Goal: Information Seeking & Learning: Learn about a topic

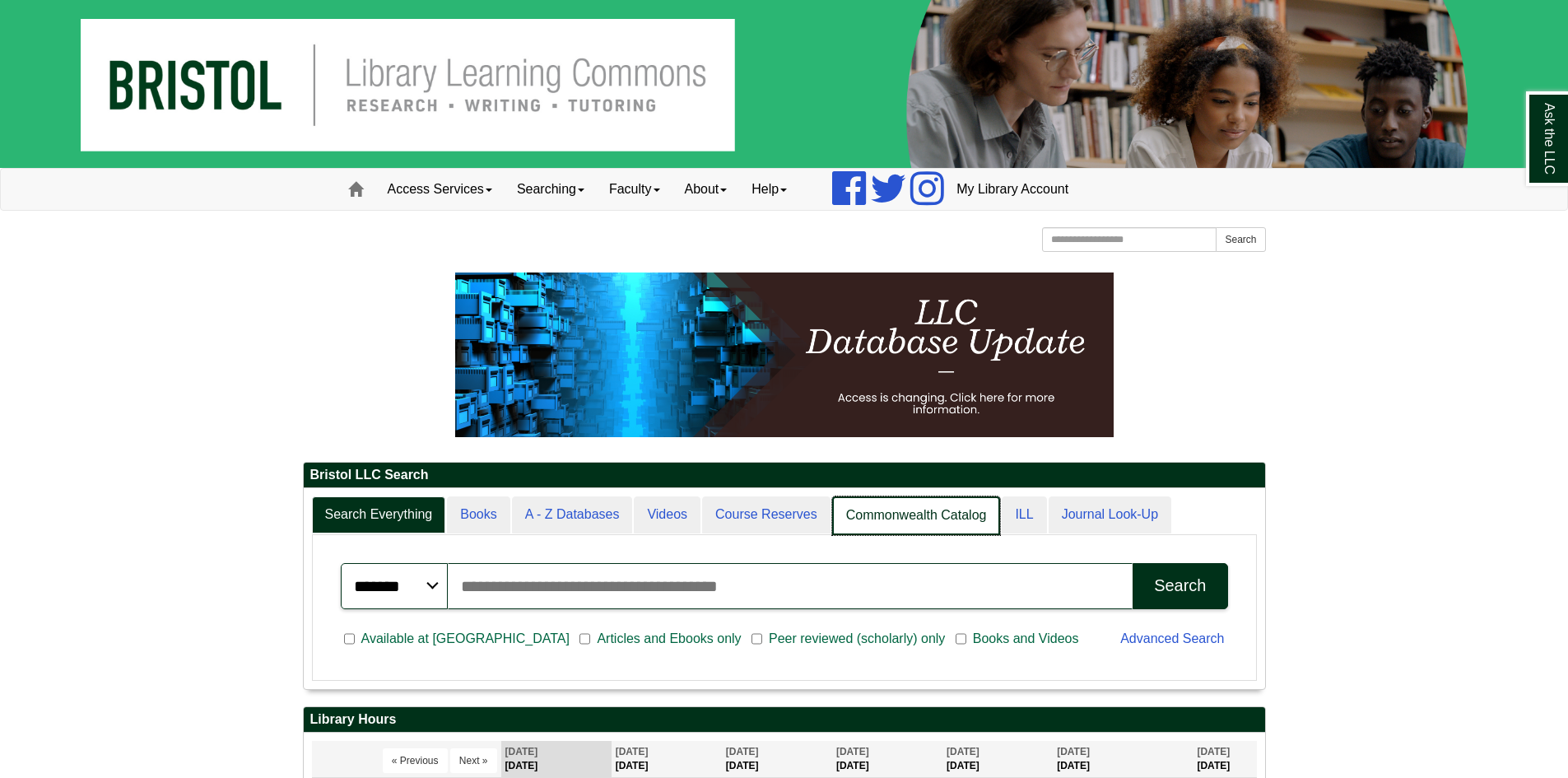
scroll to position [9, 9]
click at [671, 511] on link "Videos" at bounding box center [667, 516] width 68 height 39
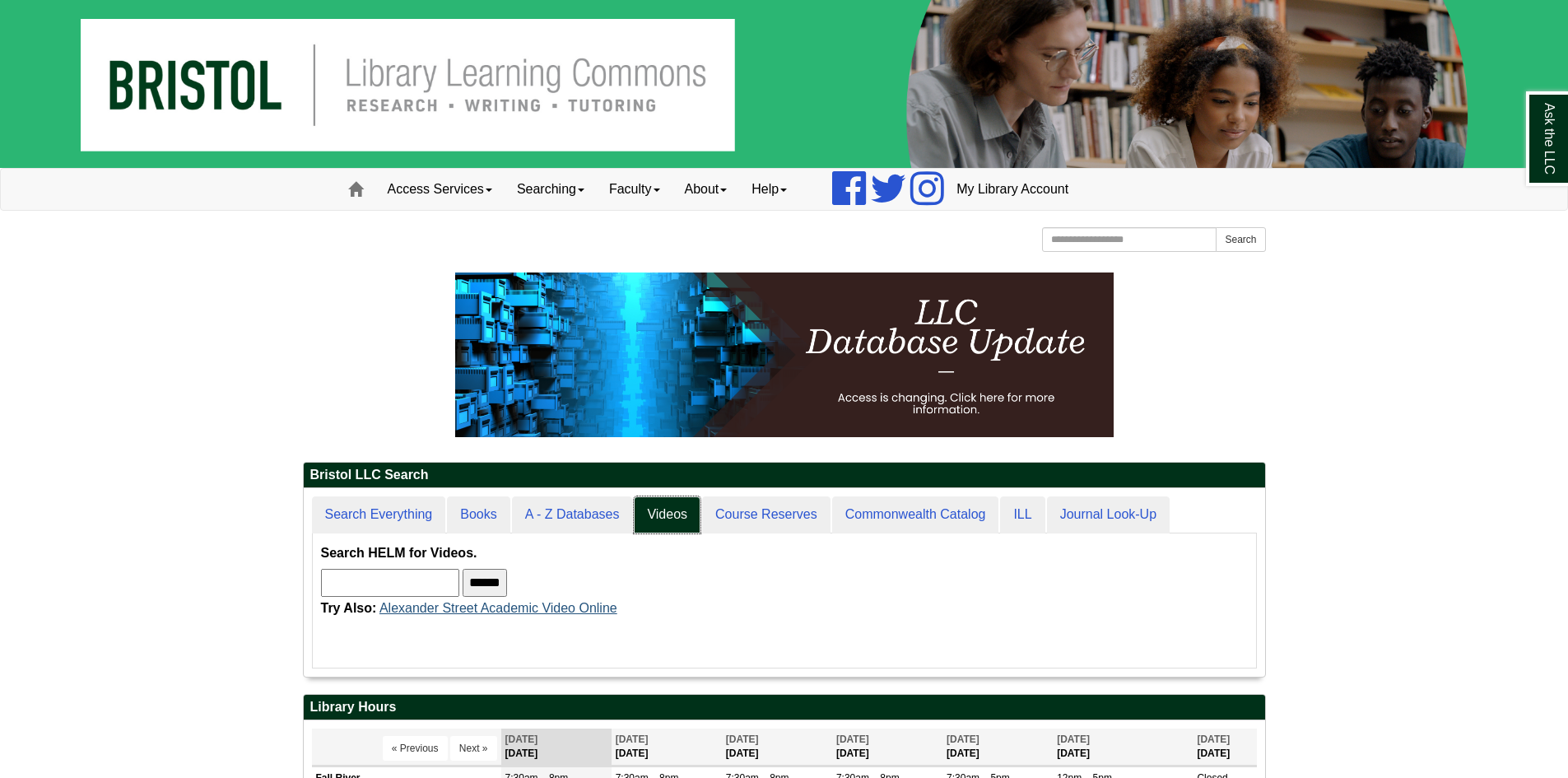
scroll to position [188, 962]
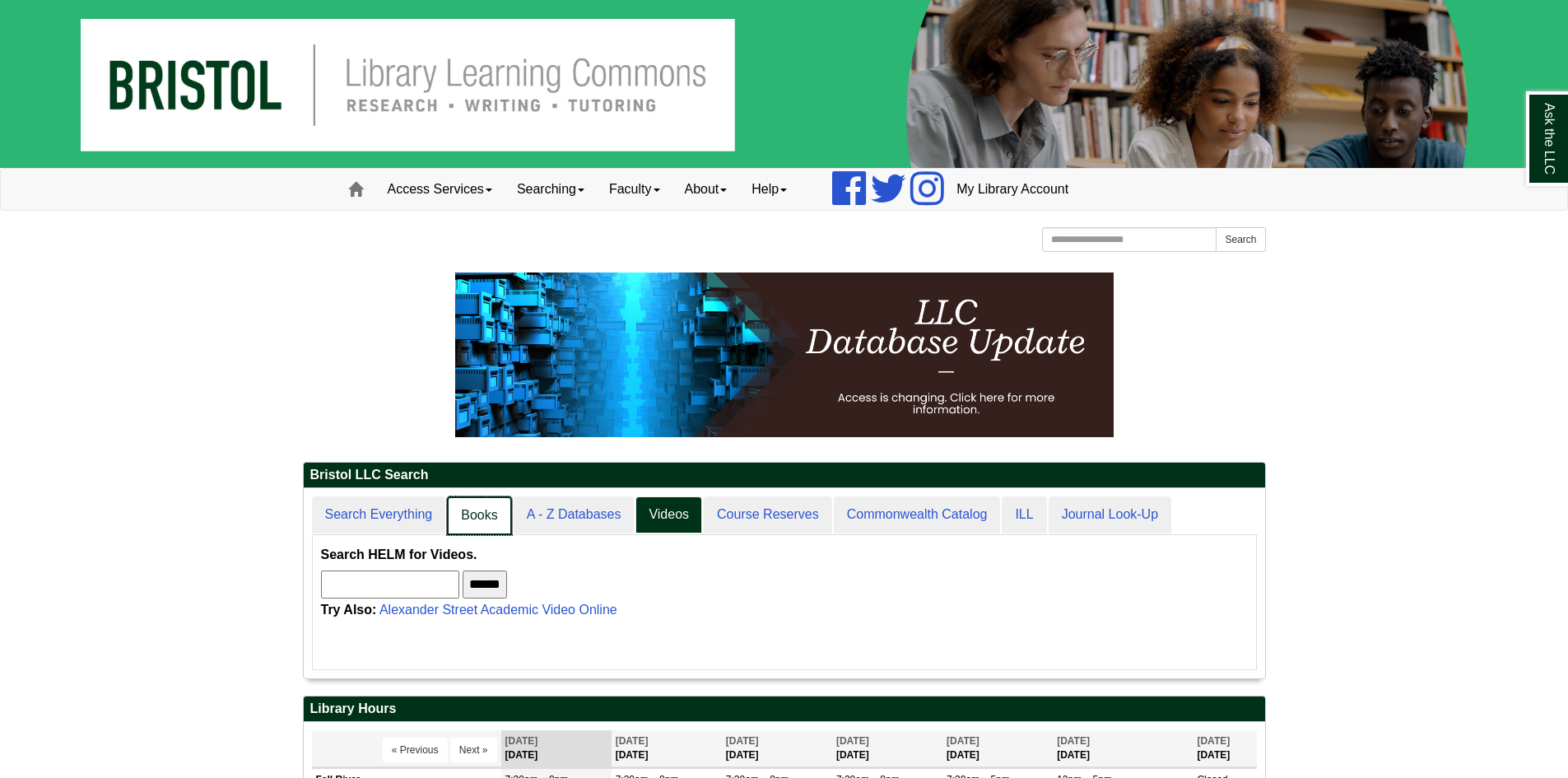
scroll to position [190, 962]
click at [376, 513] on link "Search Everything" at bounding box center [379, 516] width 136 height 39
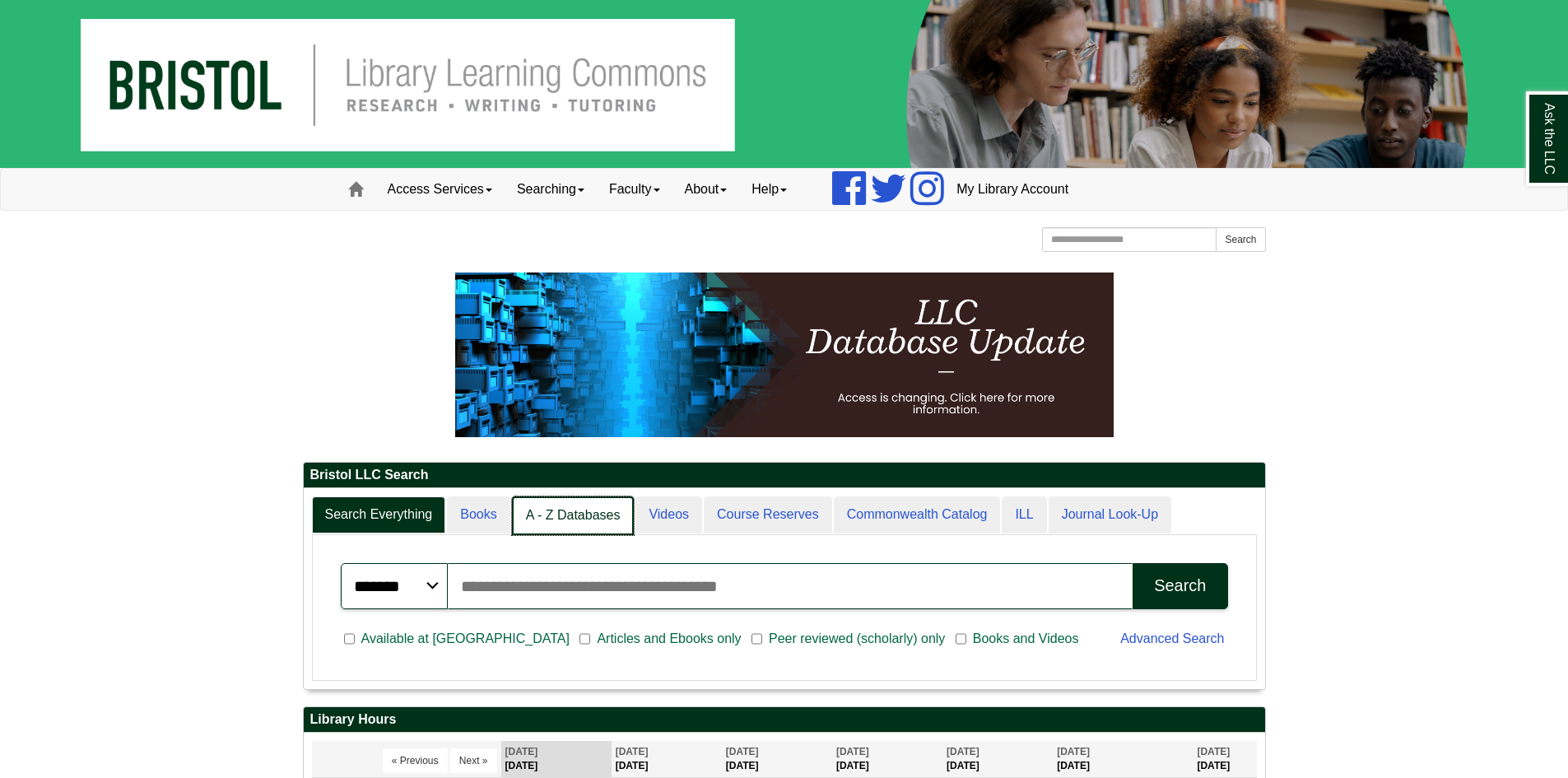
click at [593, 525] on link "A - Z Databases" at bounding box center [573, 516] width 123 height 39
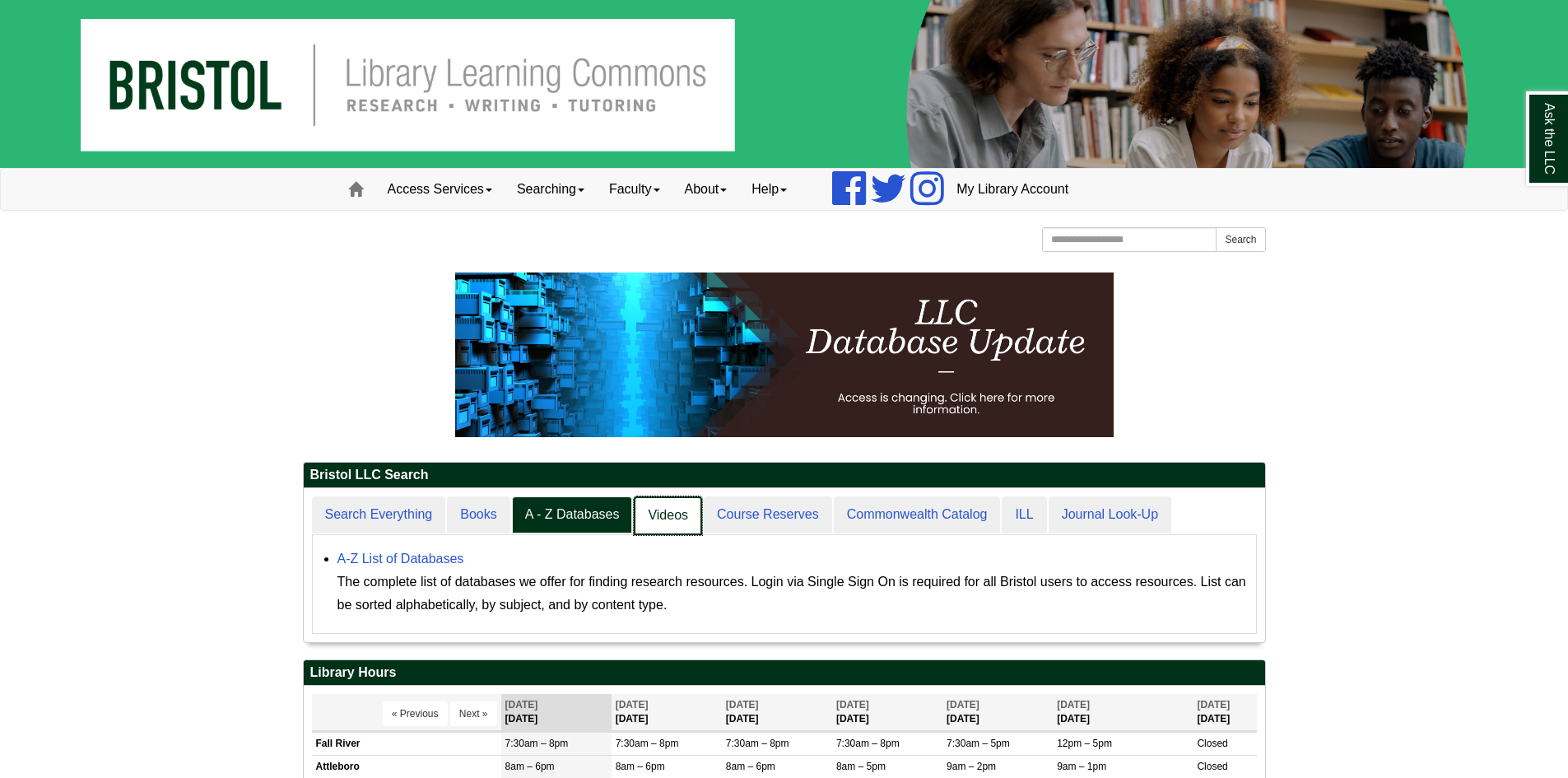
click at [675, 512] on link "Videos" at bounding box center [667, 516] width 68 height 39
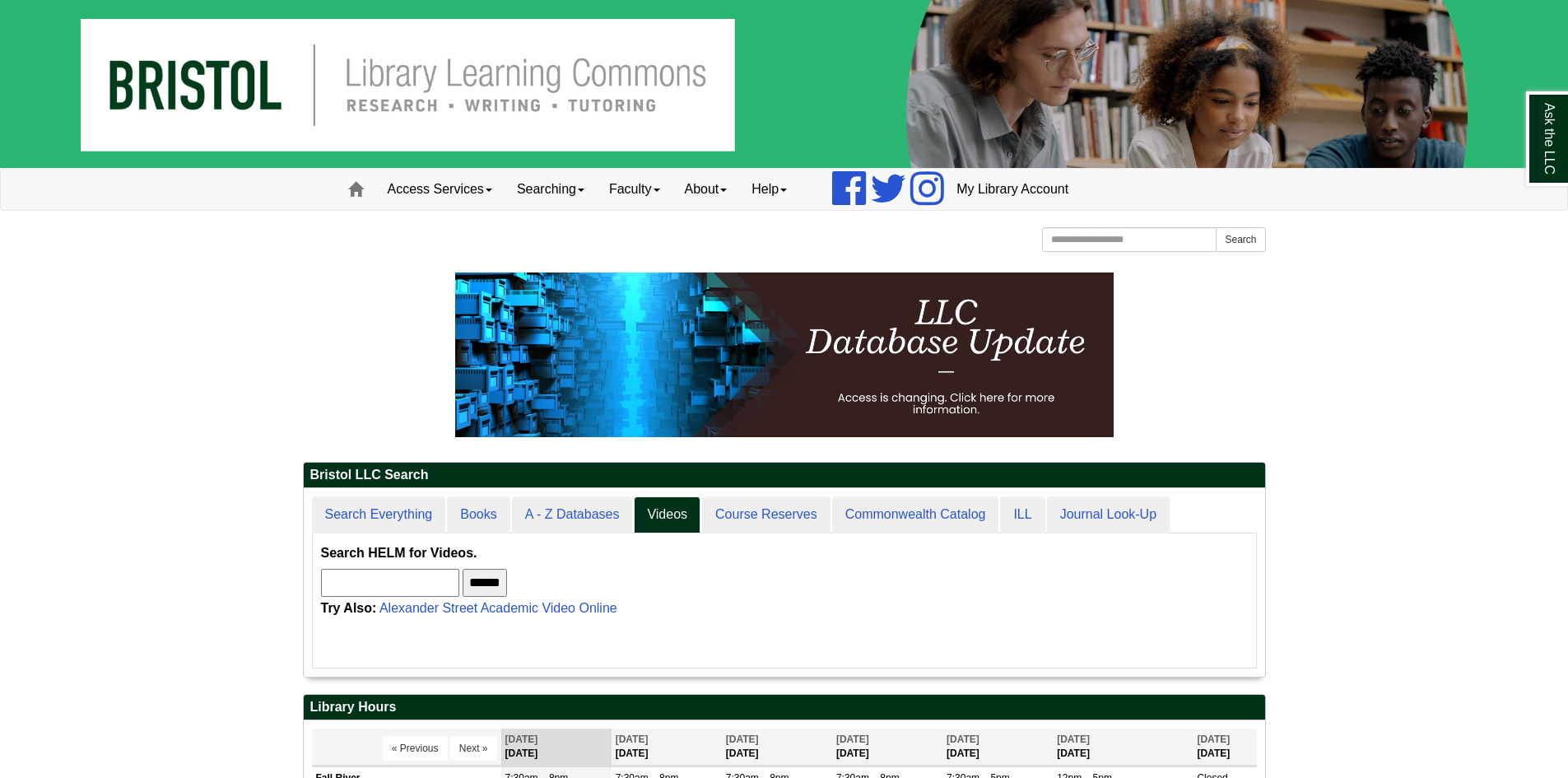
click at [422, 575] on input "text" at bounding box center [390, 583] width 138 height 28
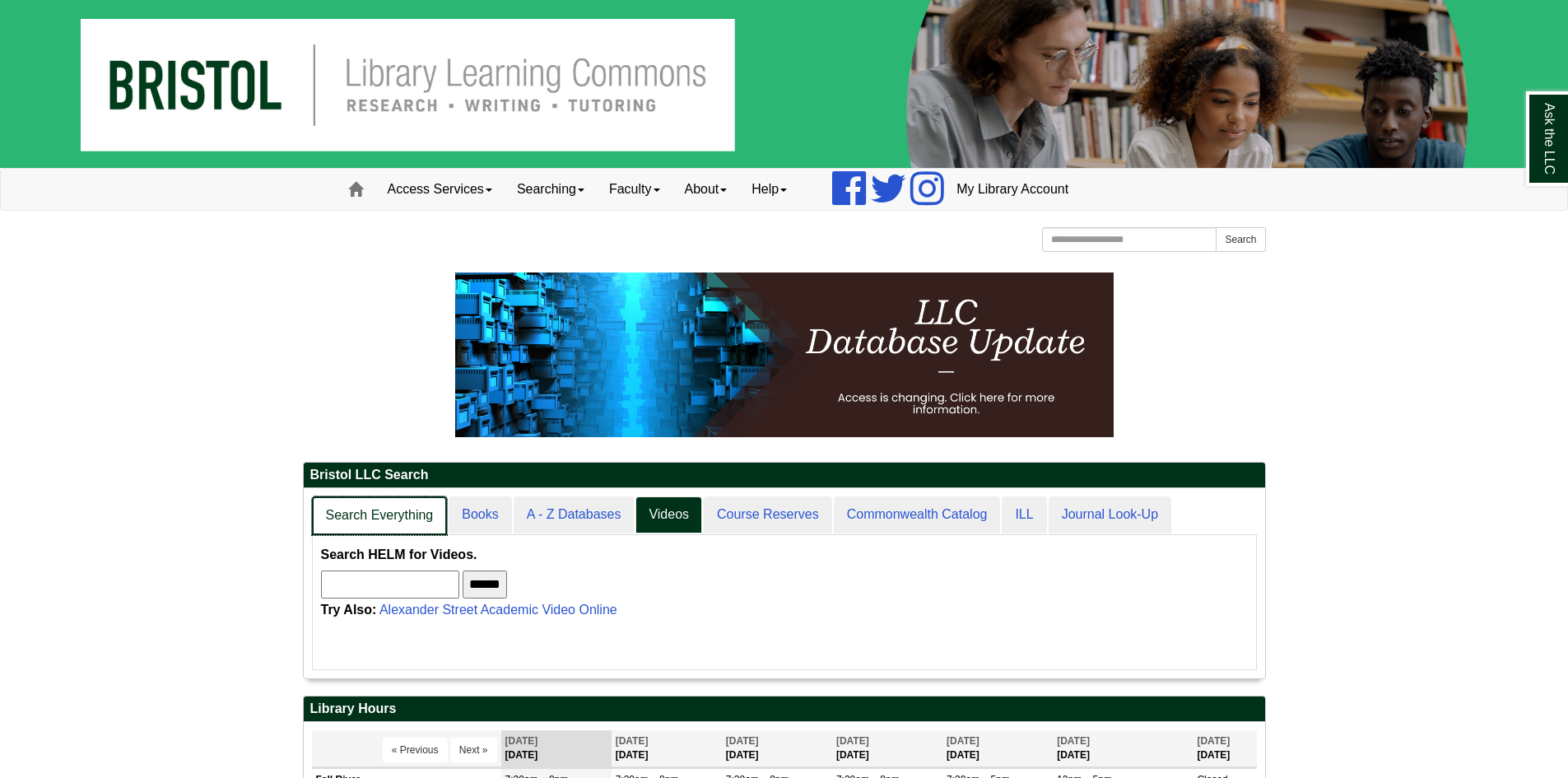
click at [410, 516] on link "Search Everything" at bounding box center [379, 516] width 136 height 39
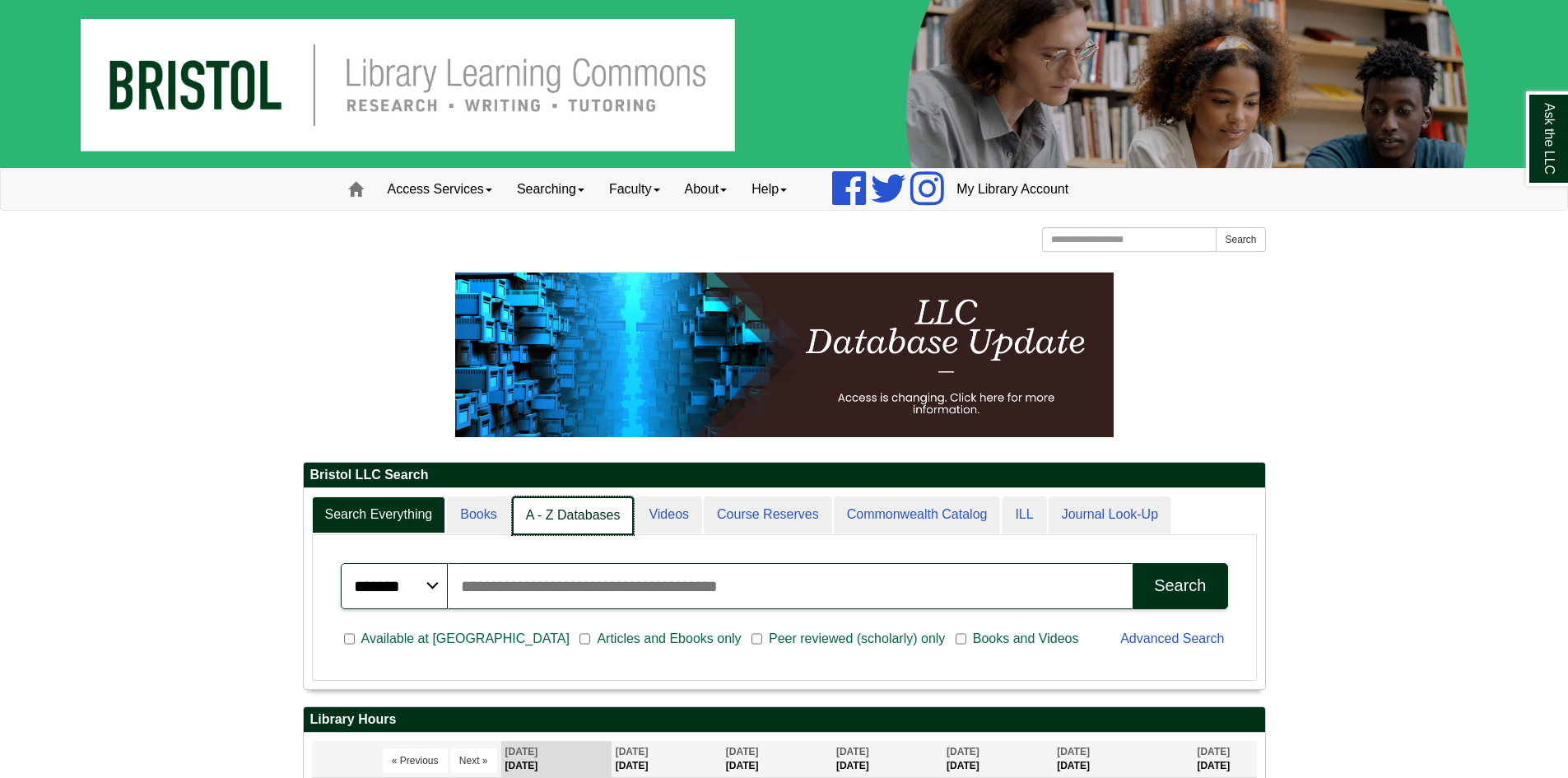
click at [552, 511] on link "A - Z Databases" at bounding box center [573, 516] width 123 height 39
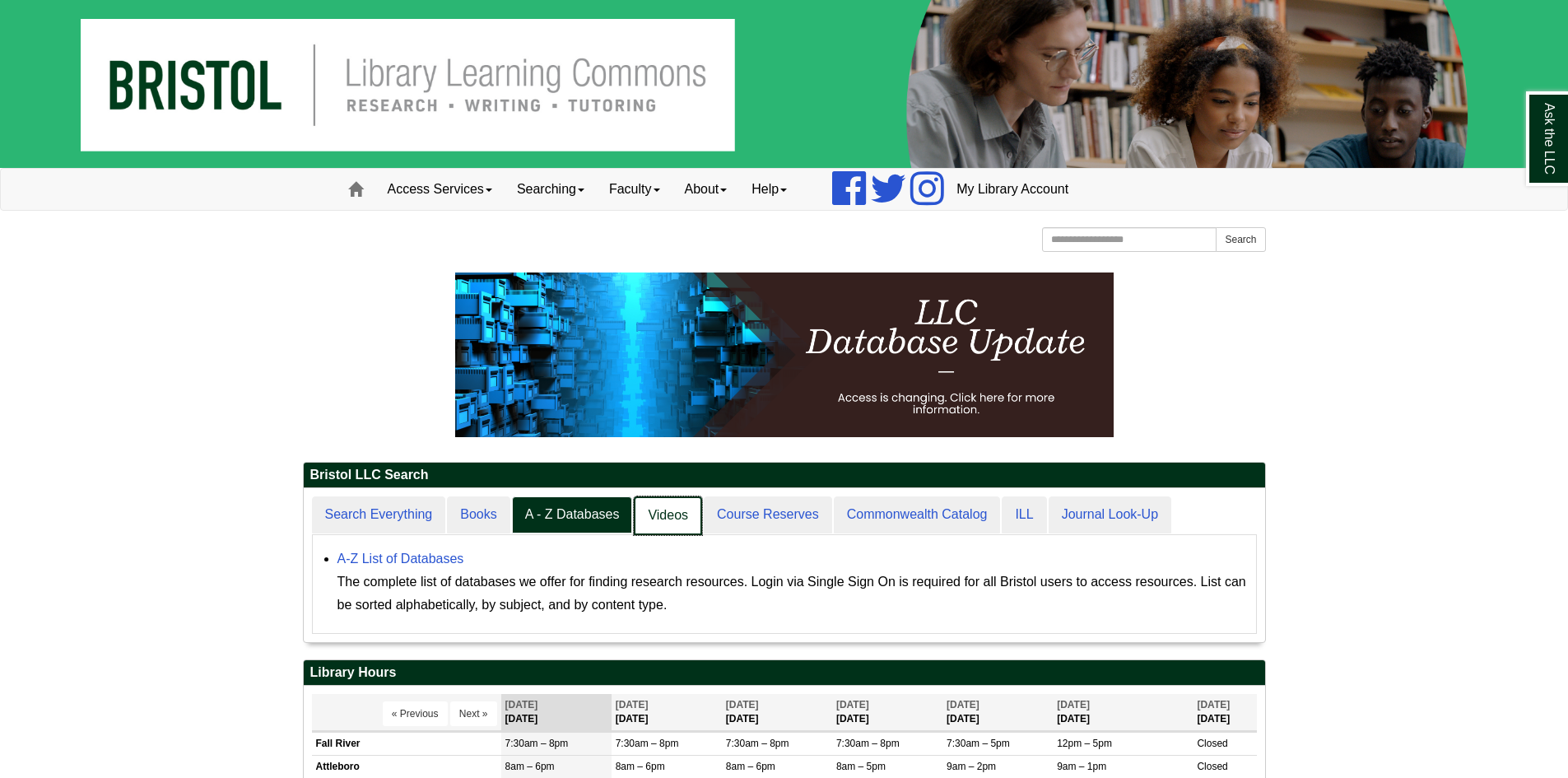
click at [654, 509] on link "Videos" at bounding box center [667, 516] width 68 height 39
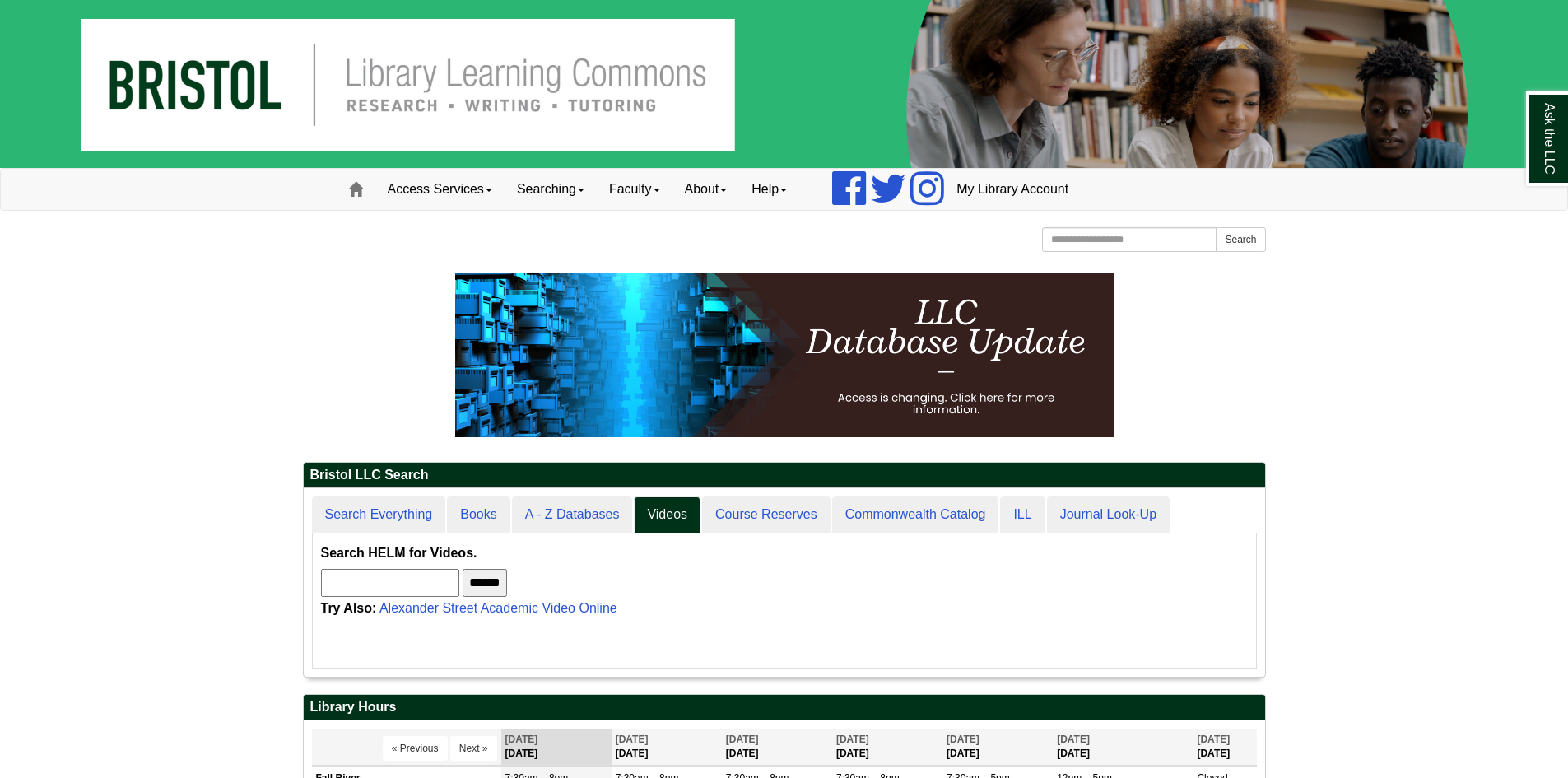
click at [417, 575] on input "text" at bounding box center [390, 583] width 138 height 28
click at [558, 186] on link "Searching" at bounding box center [550, 189] width 92 height 41
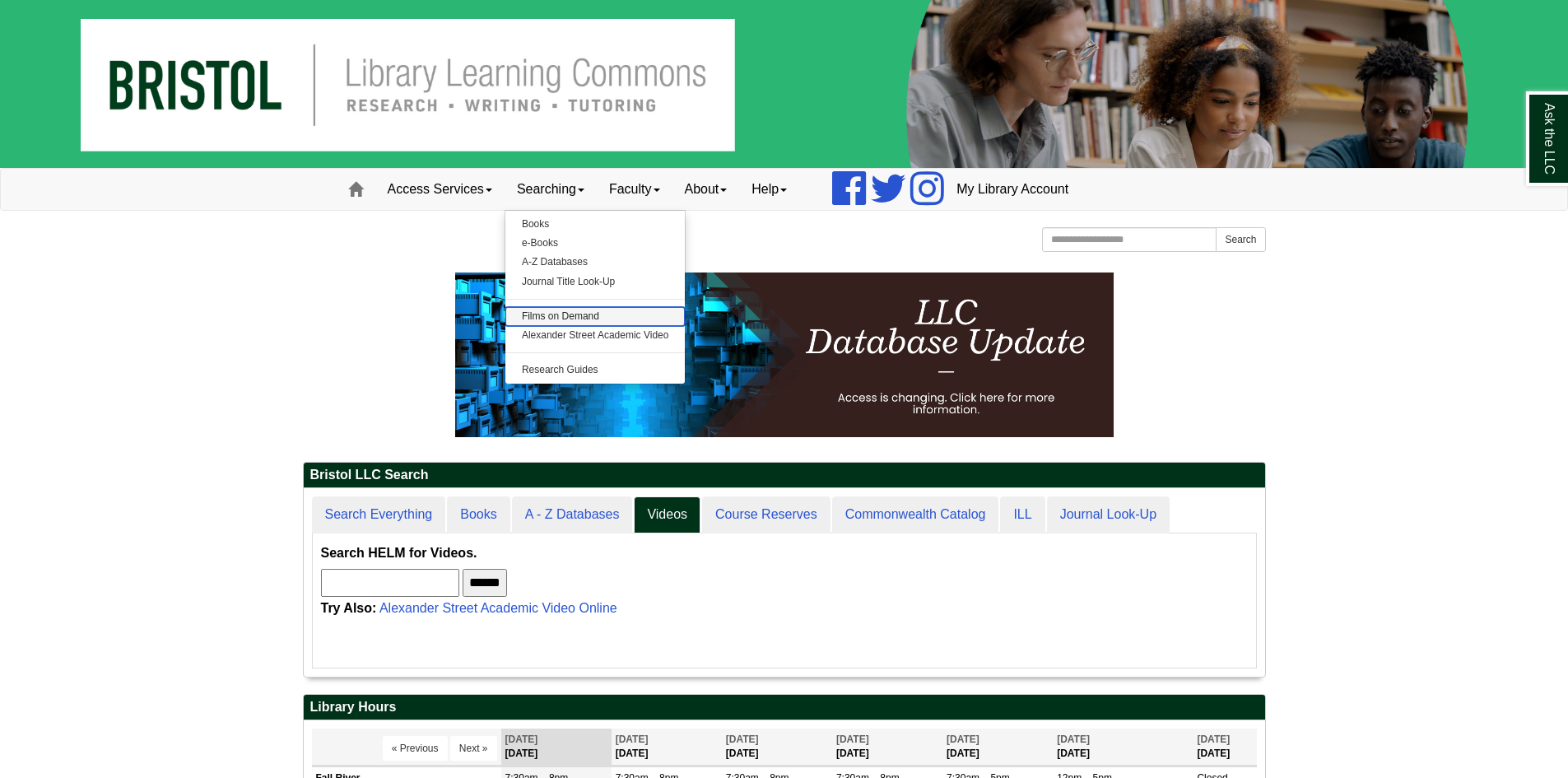
click at [611, 315] on link "Films on Demand" at bounding box center [595, 317] width 180 height 19
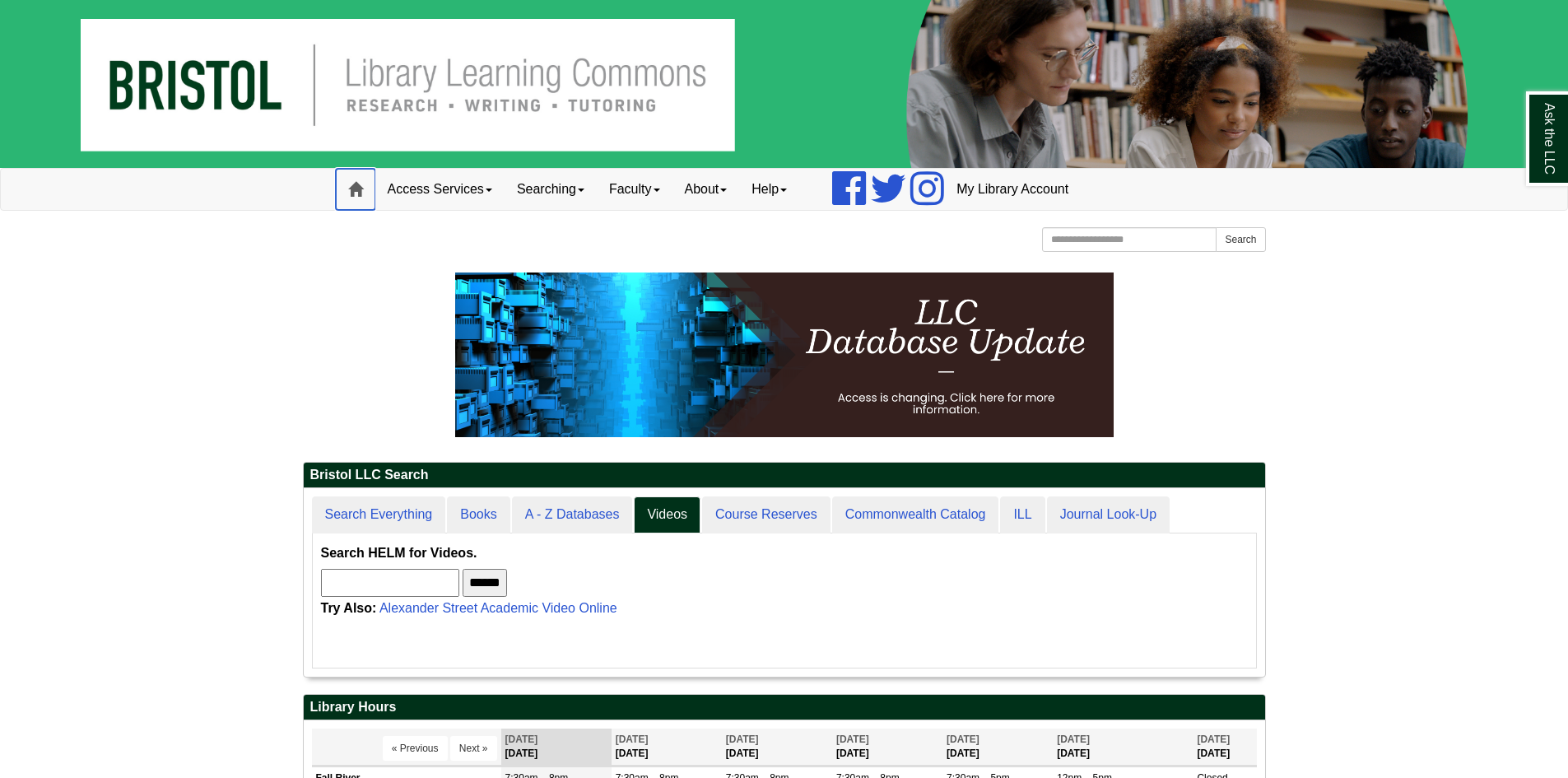
click at [351, 184] on span at bounding box center [355, 189] width 15 height 15
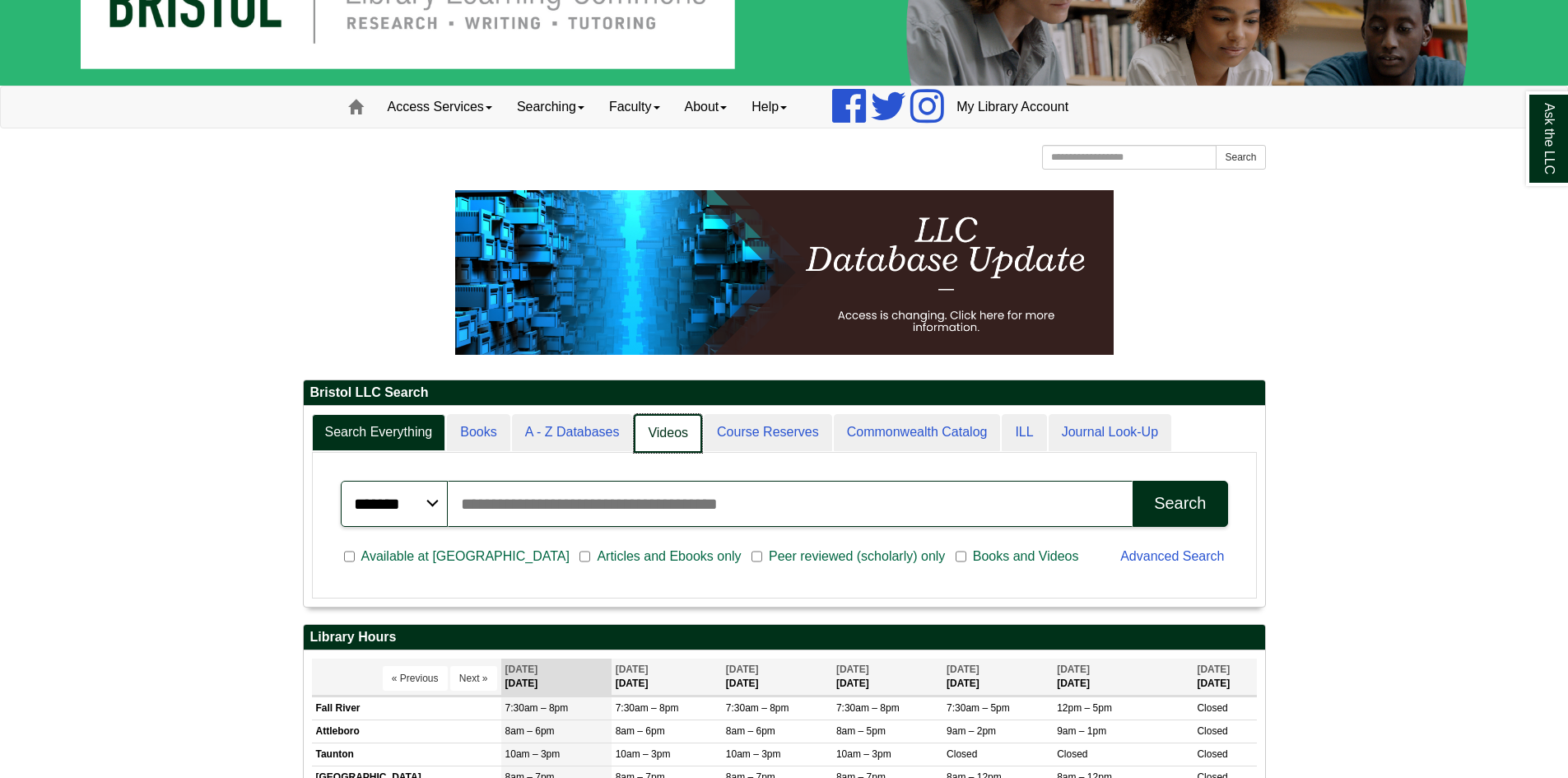
scroll to position [9, 9]
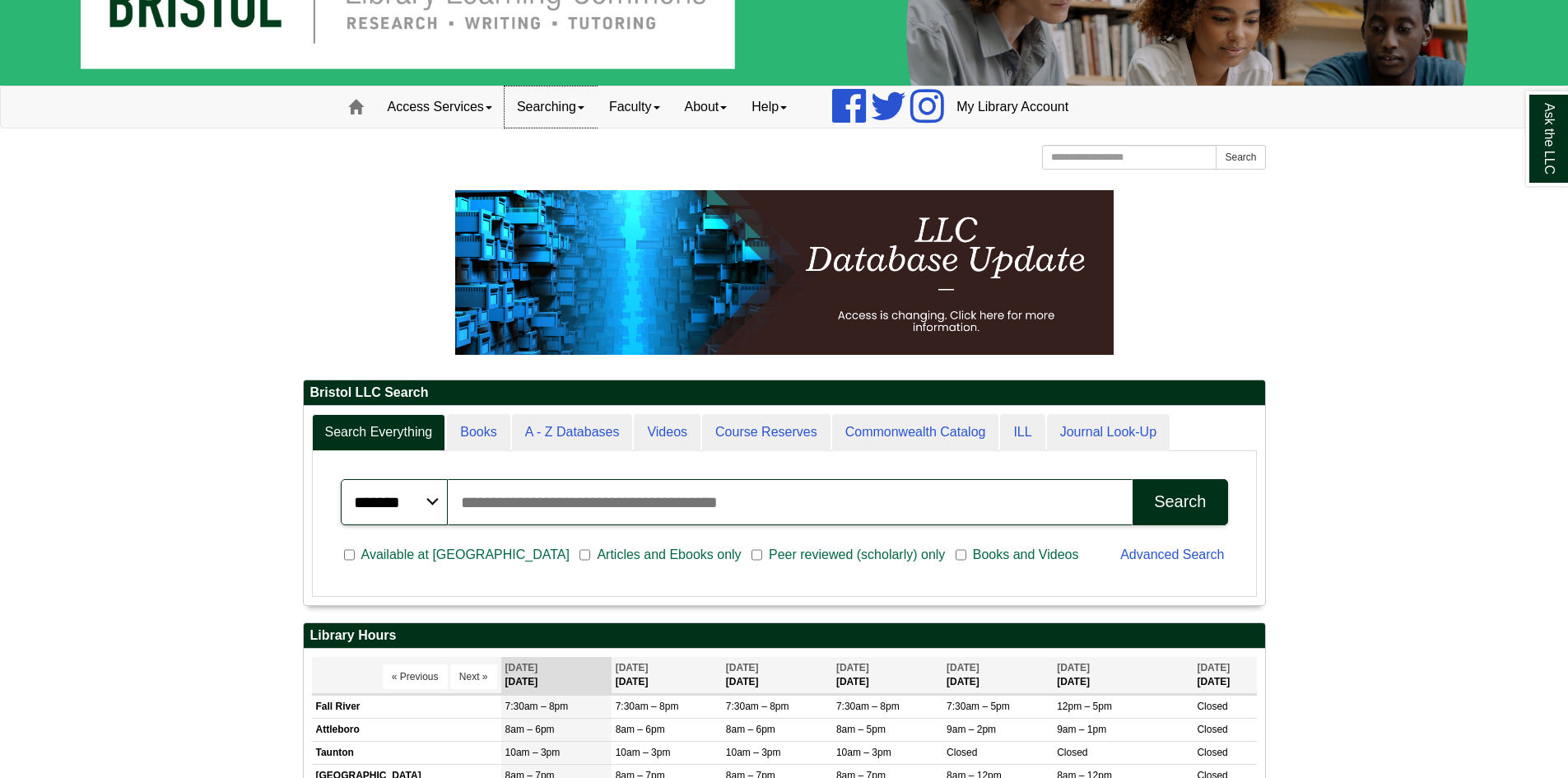
click at [572, 118] on link "Searching" at bounding box center [550, 107] width 92 height 41
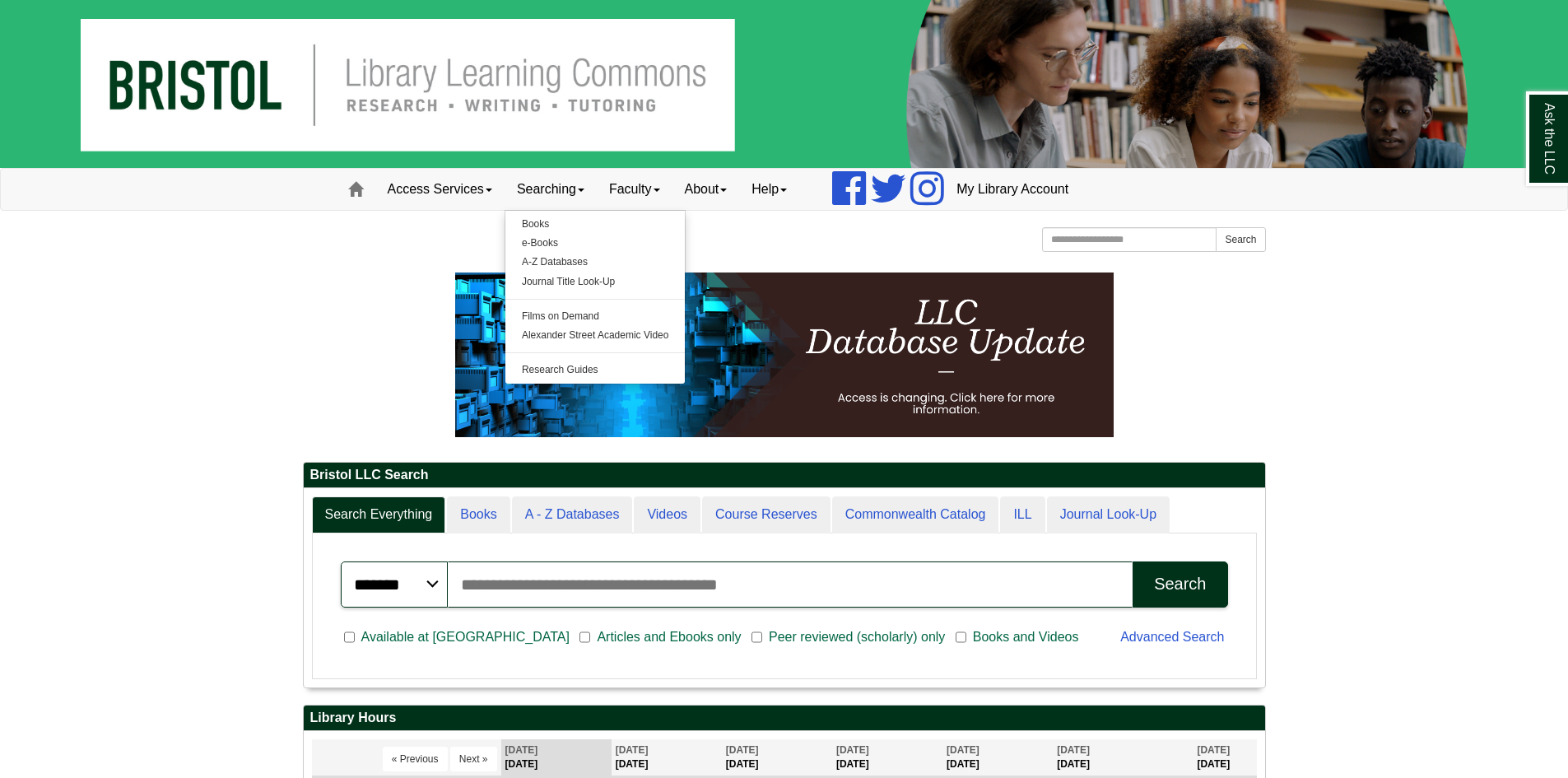
click at [334, 338] on p at bounding box center [784, 355] width 963 height 165
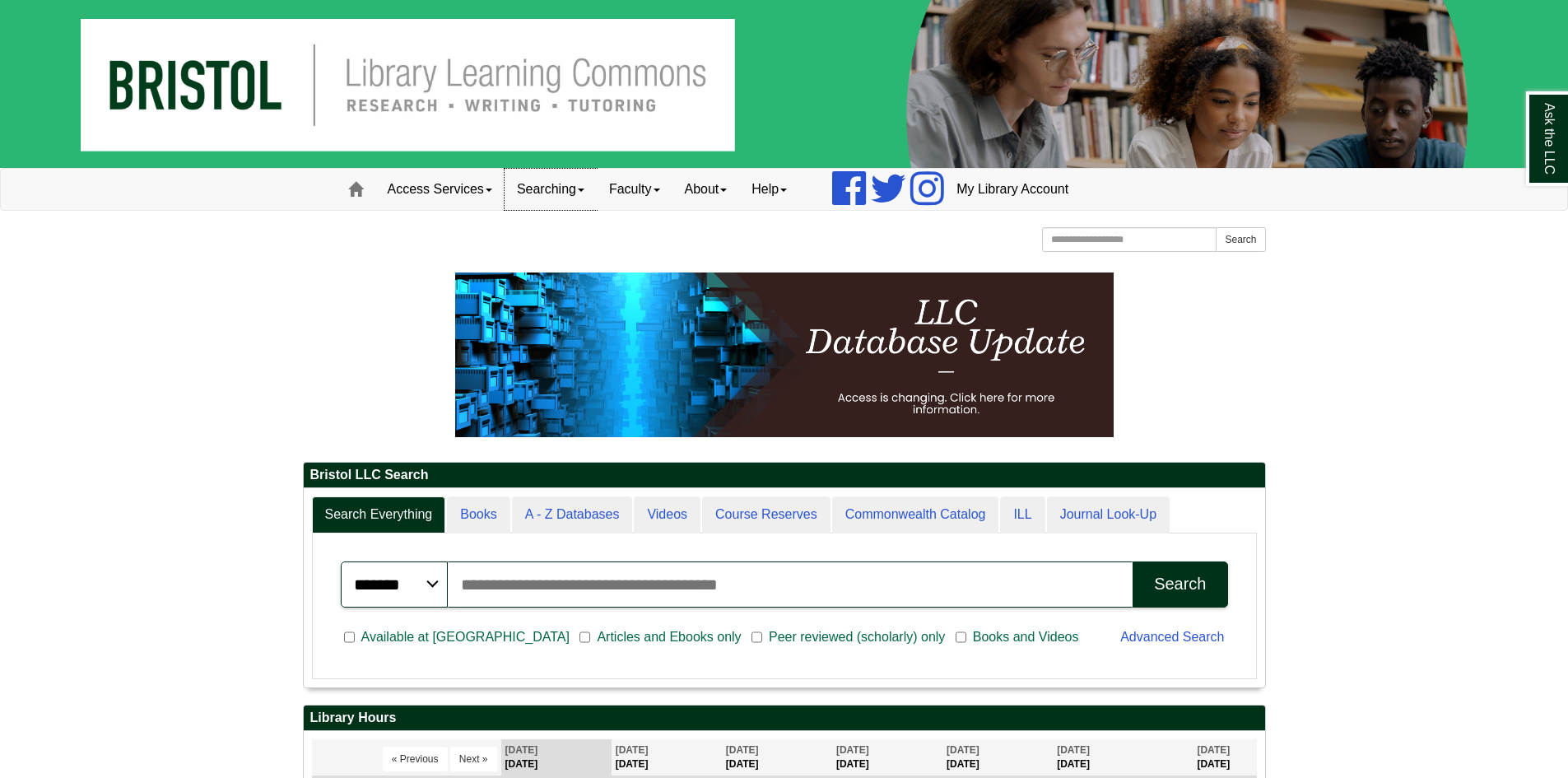
click at [576, 189] on link "Searching" at bounding box center [550, 189] width 92 height 41
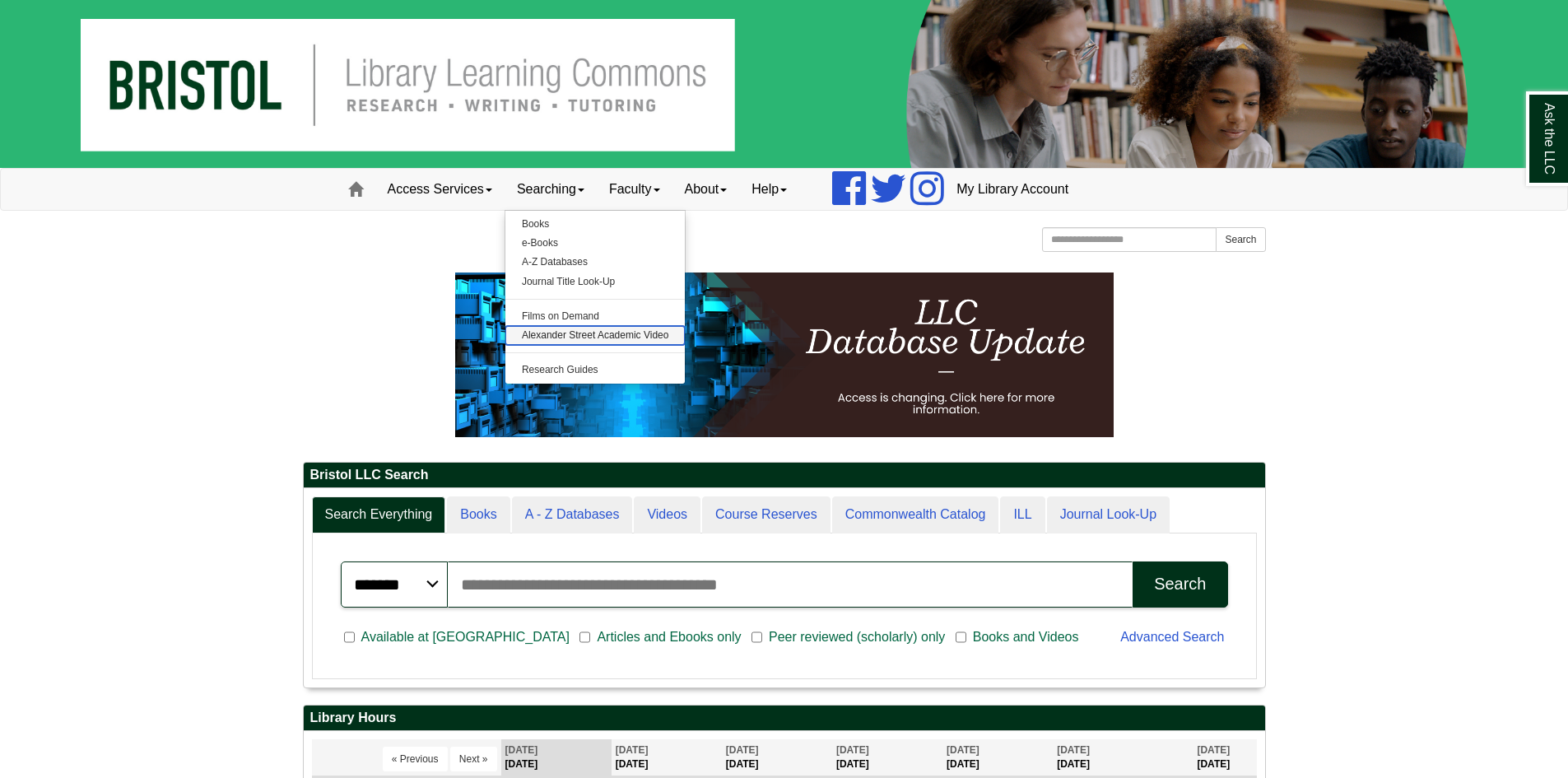
click at [593, 335] on link "Alexander Street Academic Video" at bounding box center [595, 336] width 180 height 19
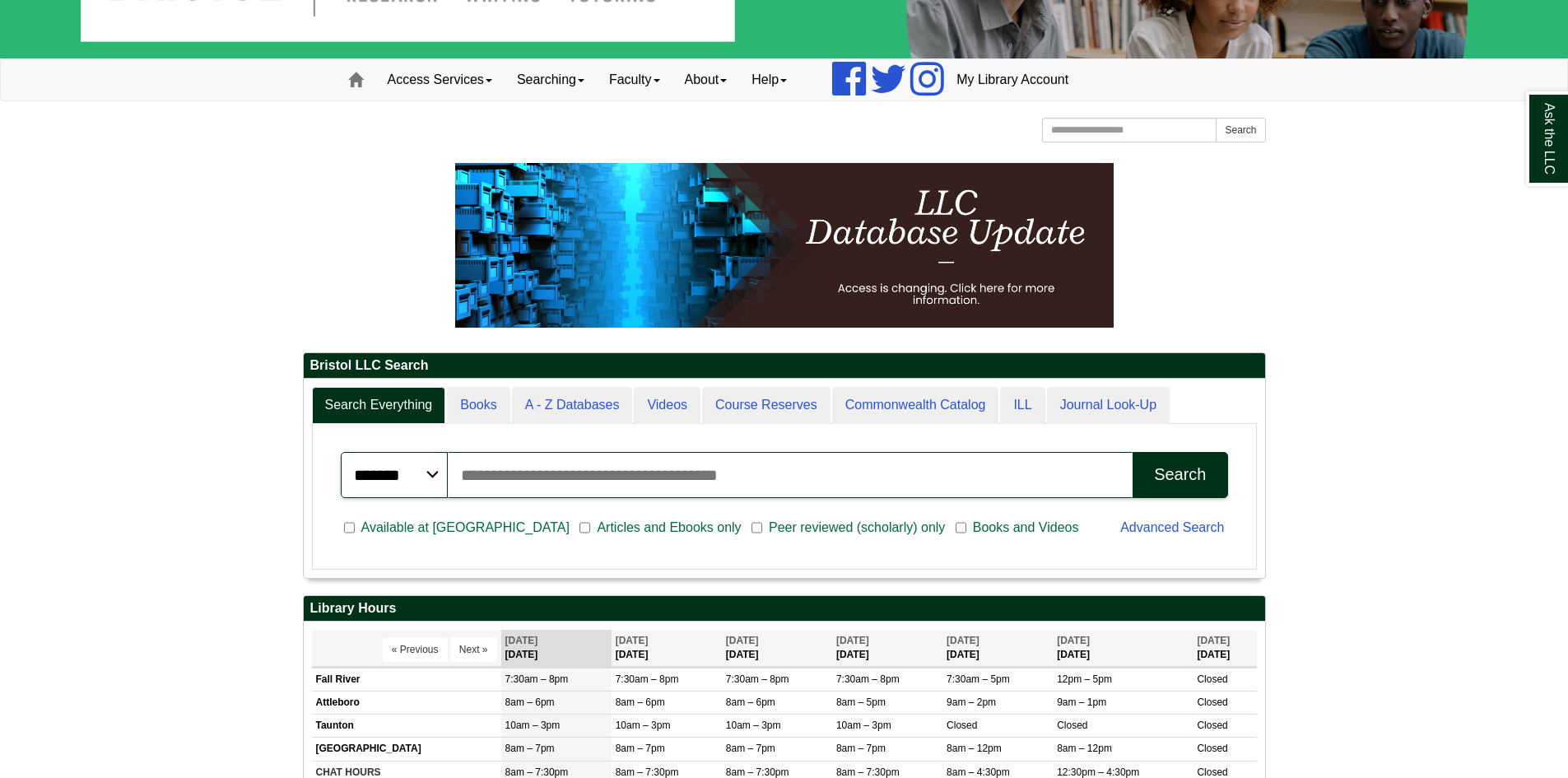
scroll to position [0, 0]
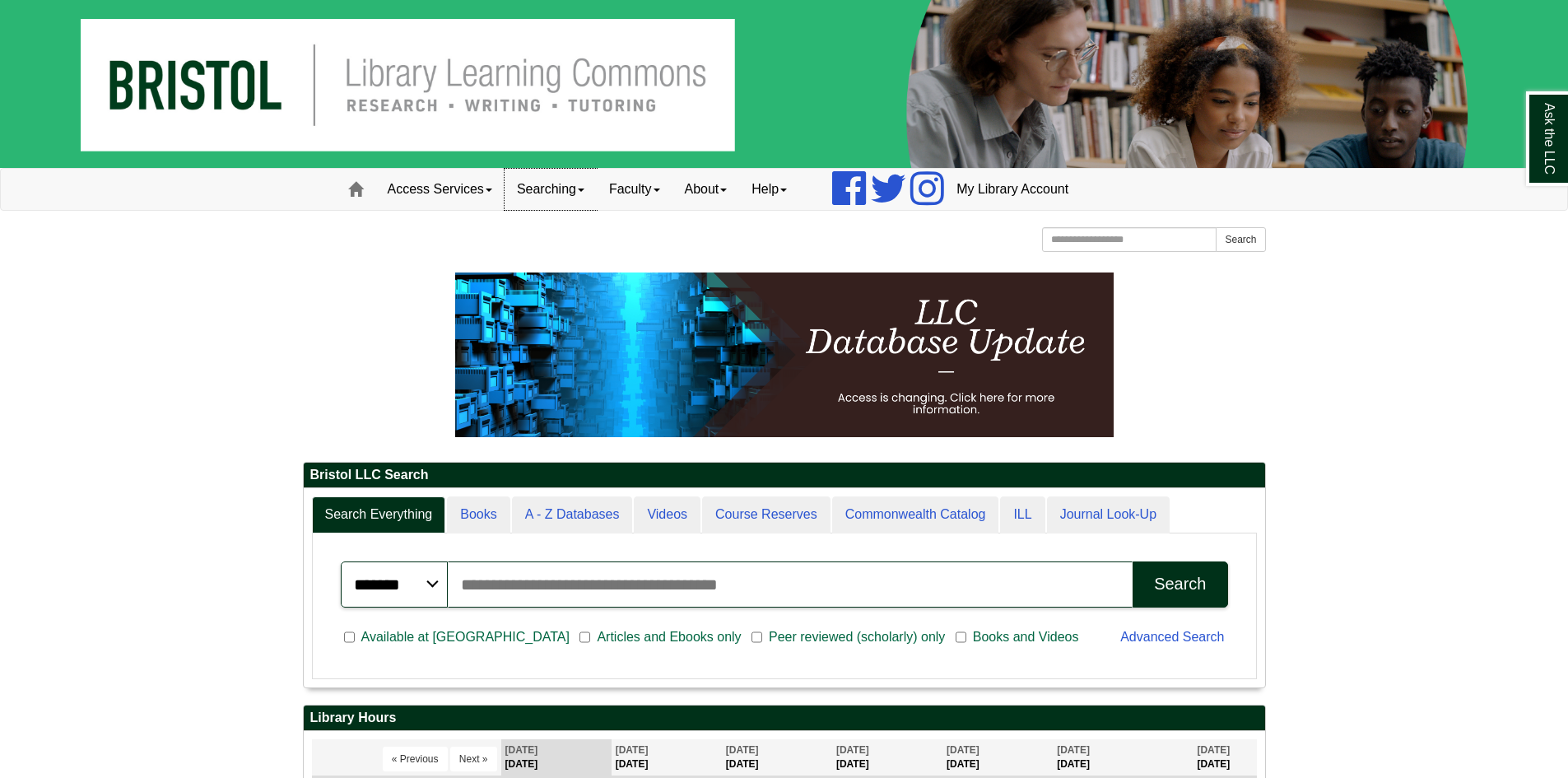
click at [580, 199] on link "Searching" at bounding box center [550, 189] width 92 height 41
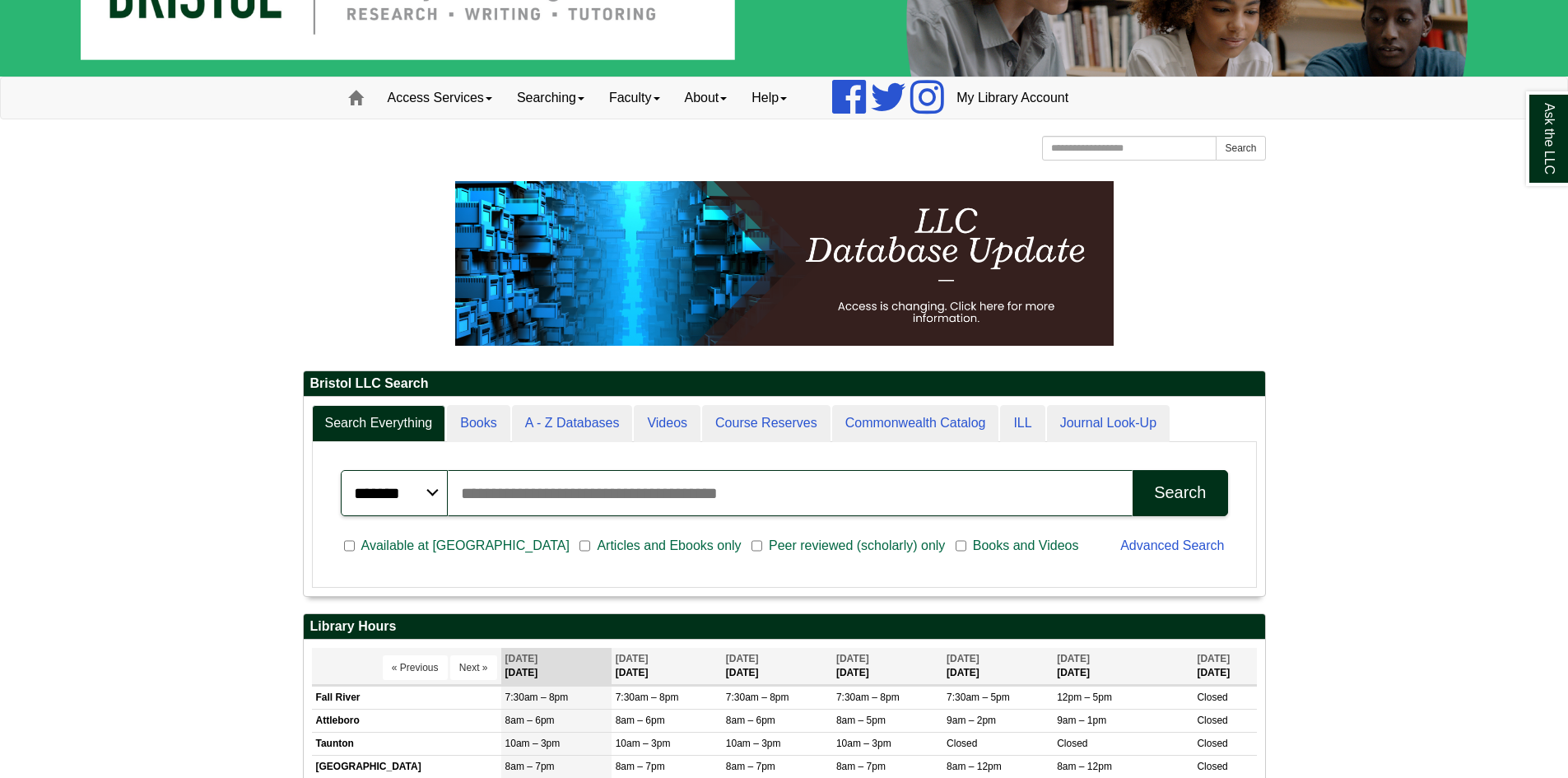
scroll to position [199, 962]
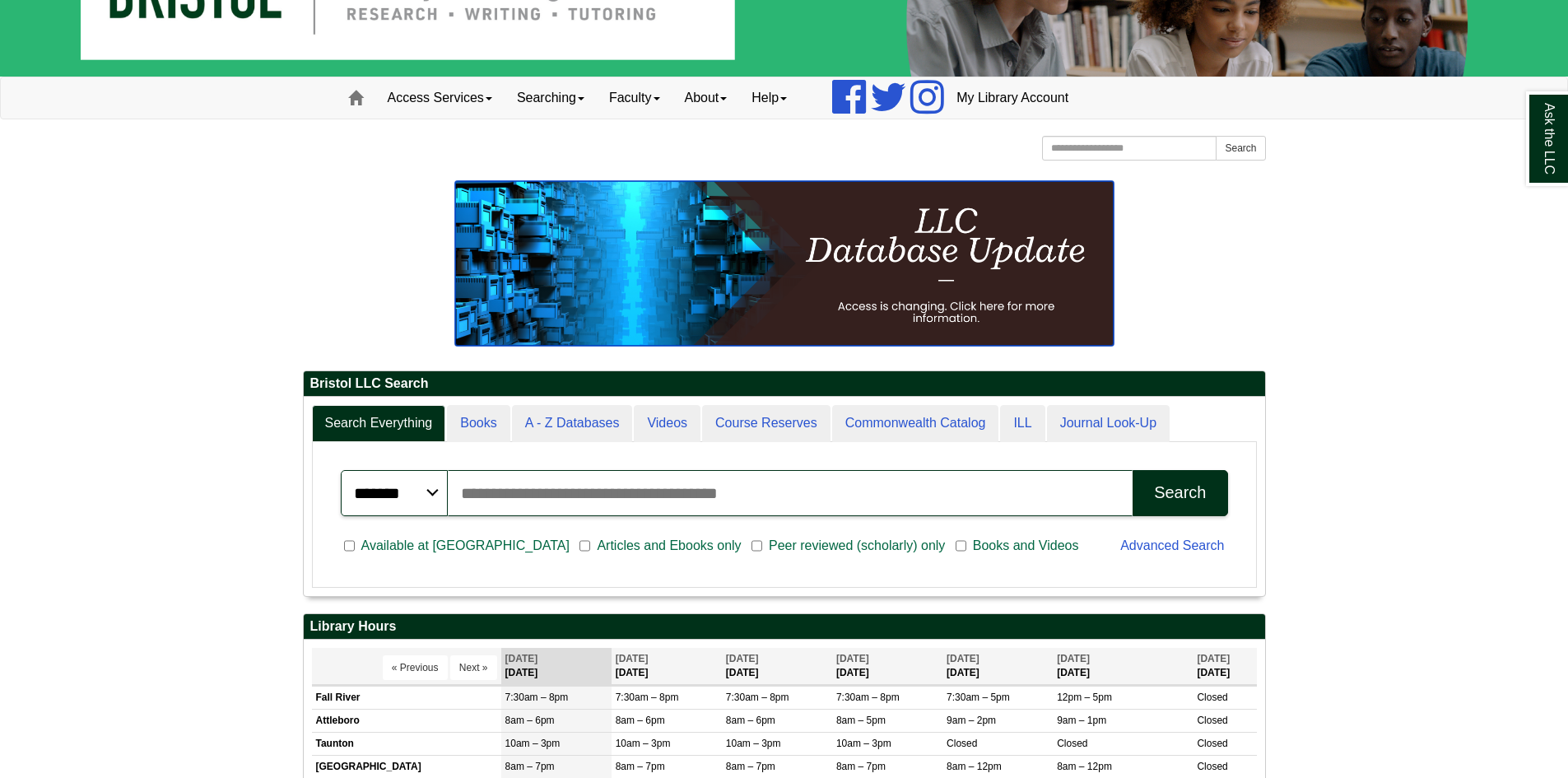
click at [964, 309] on img at bounding box center [784, 263] width 659 height 165
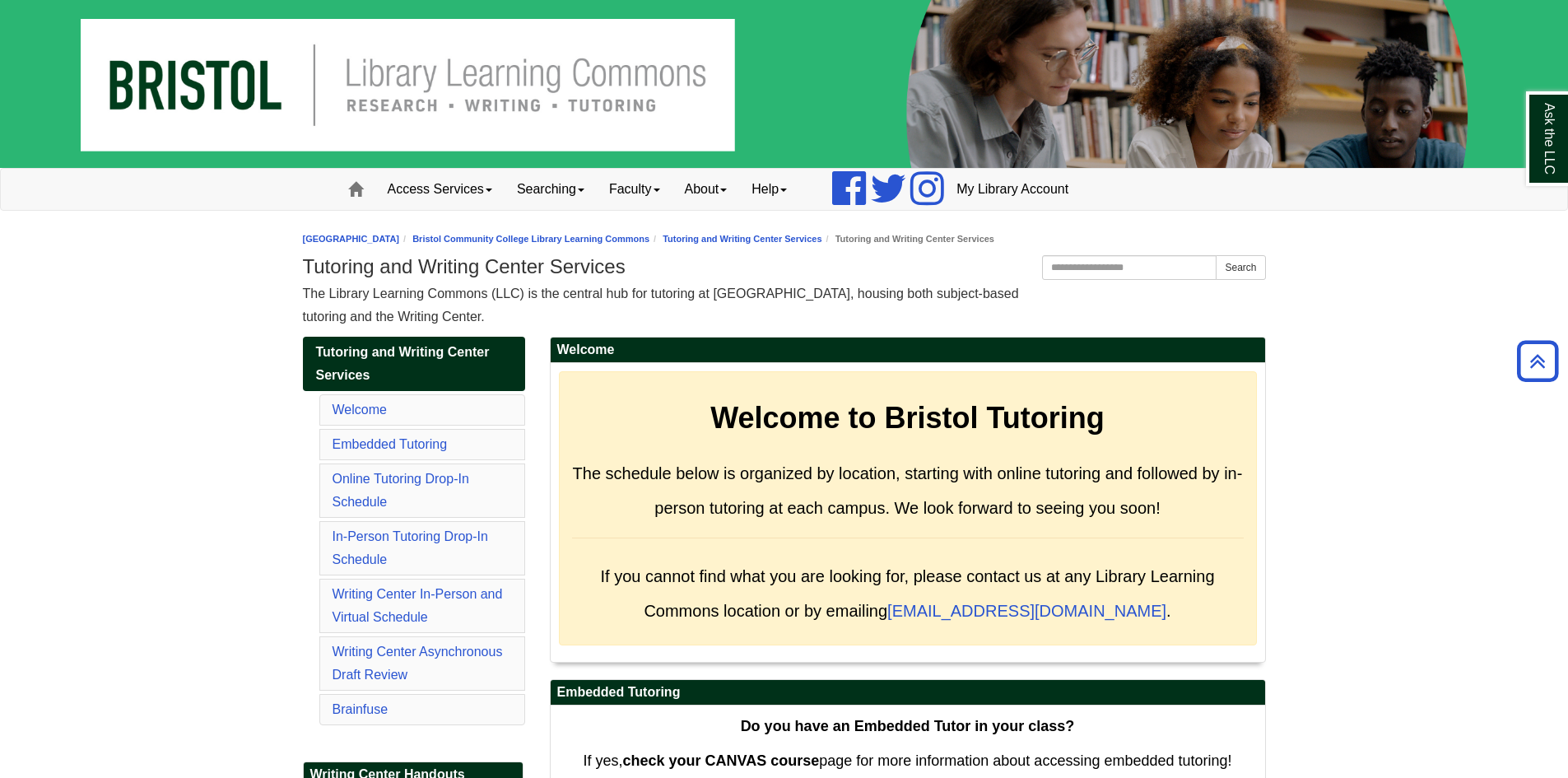
scroll to position [5349, 0]
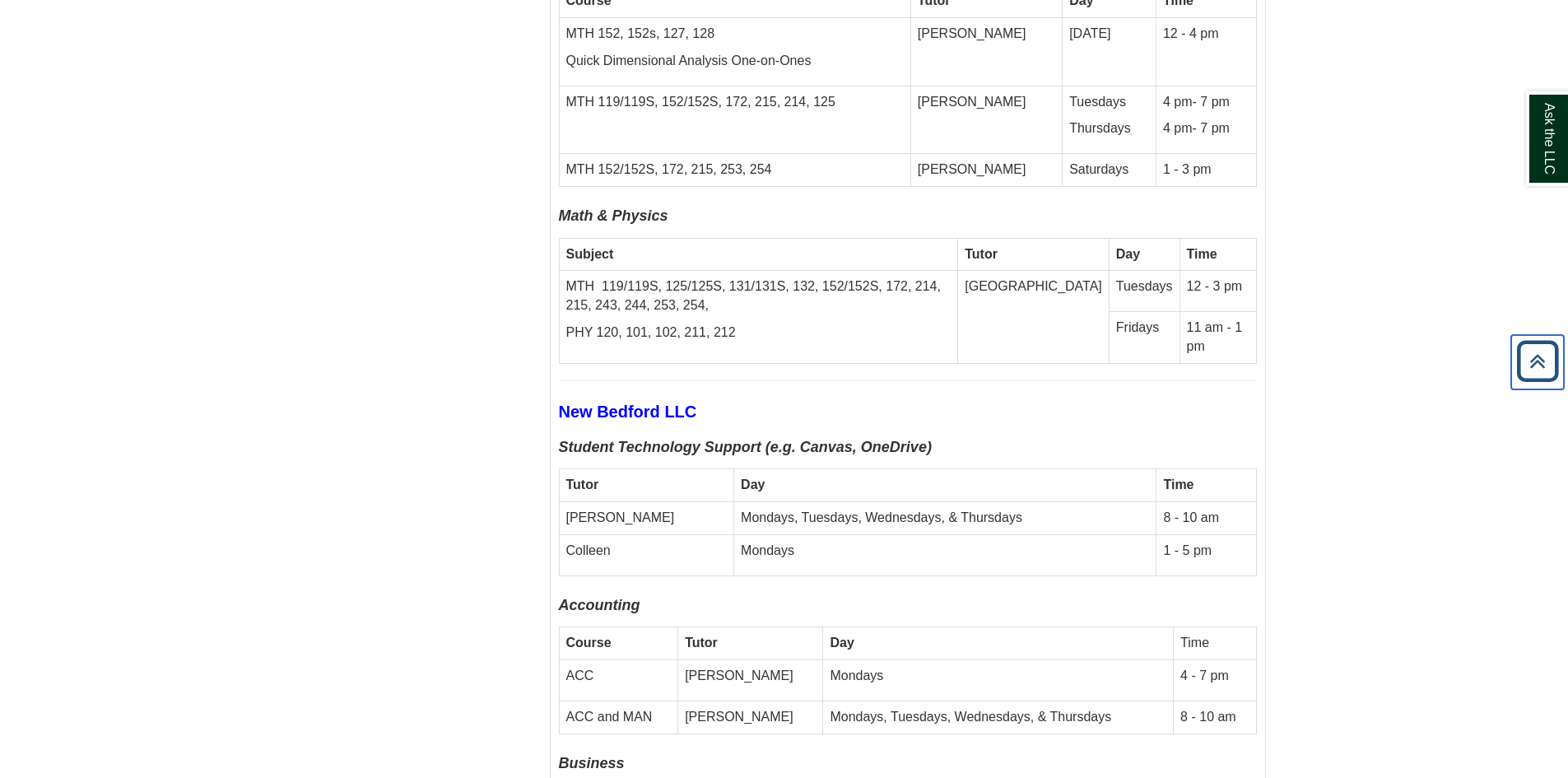
click at [1534, 368] on icon "Back to Top" at bounding box center [1537, 361] width 53 height 53
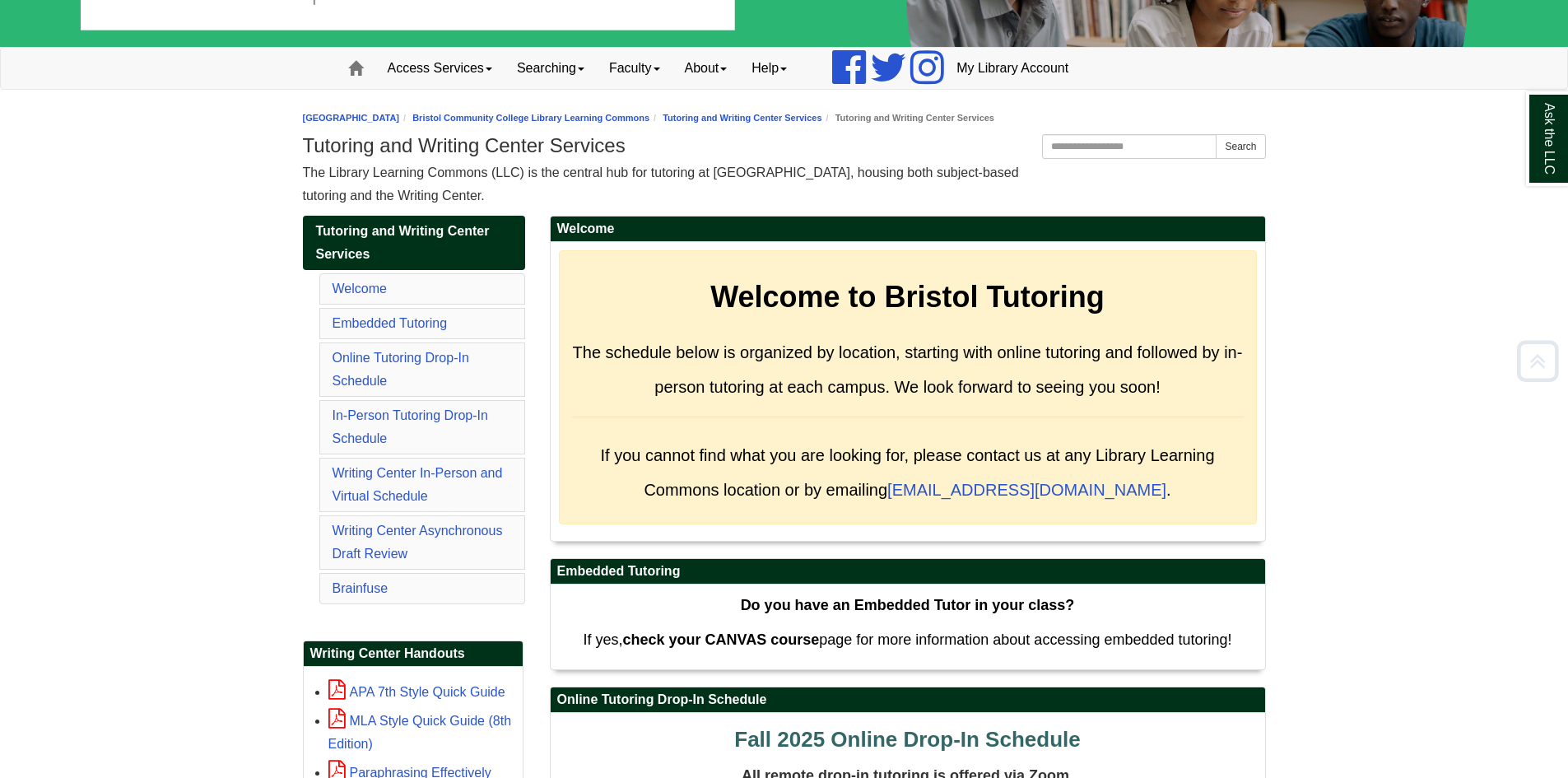
scroll to position [0, 0]
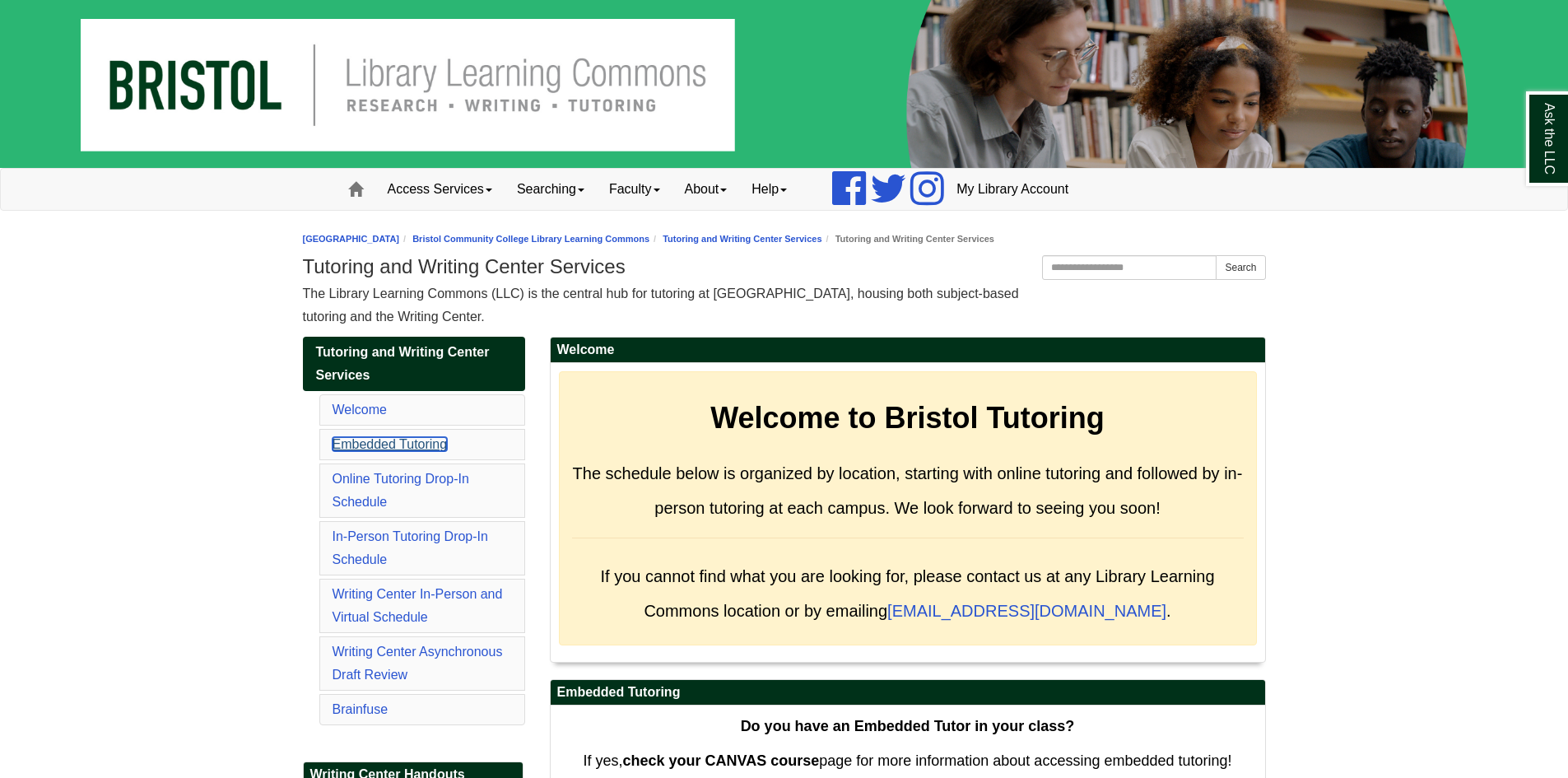
click at [389, 446] on link "Embedded Tutoring" at bounding box center [389, 444] width 115 height 14
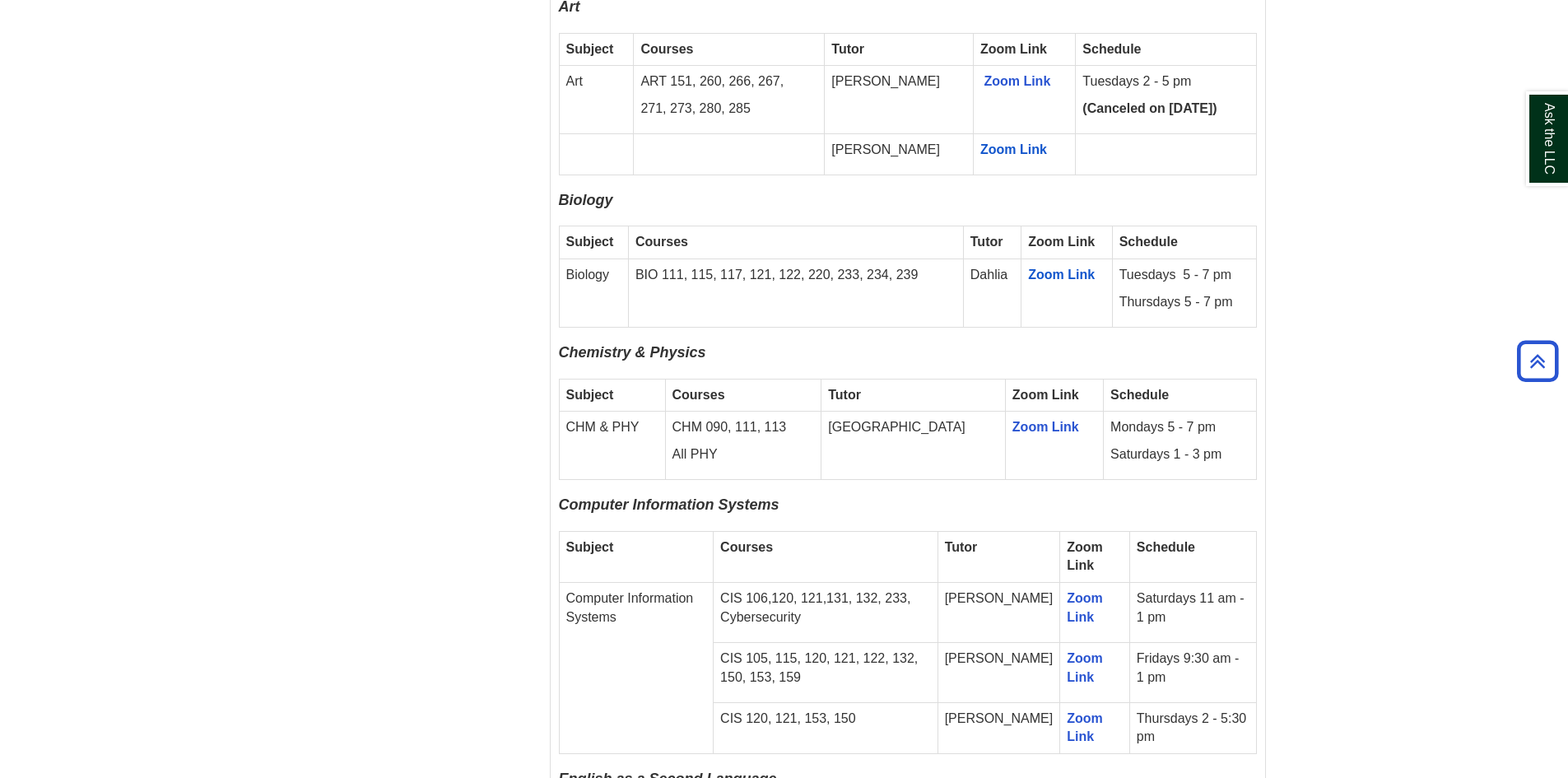
scroll to position [1584, 0]
drag, startPoint x: 774, startPoint y: 639, endPoint x: 276, endPoint y: 535, distance: 508.7
drag, startPoint x: 276, startPoint y: 535, endPoint x: 232, endPoint y: 524, distance: 45.4
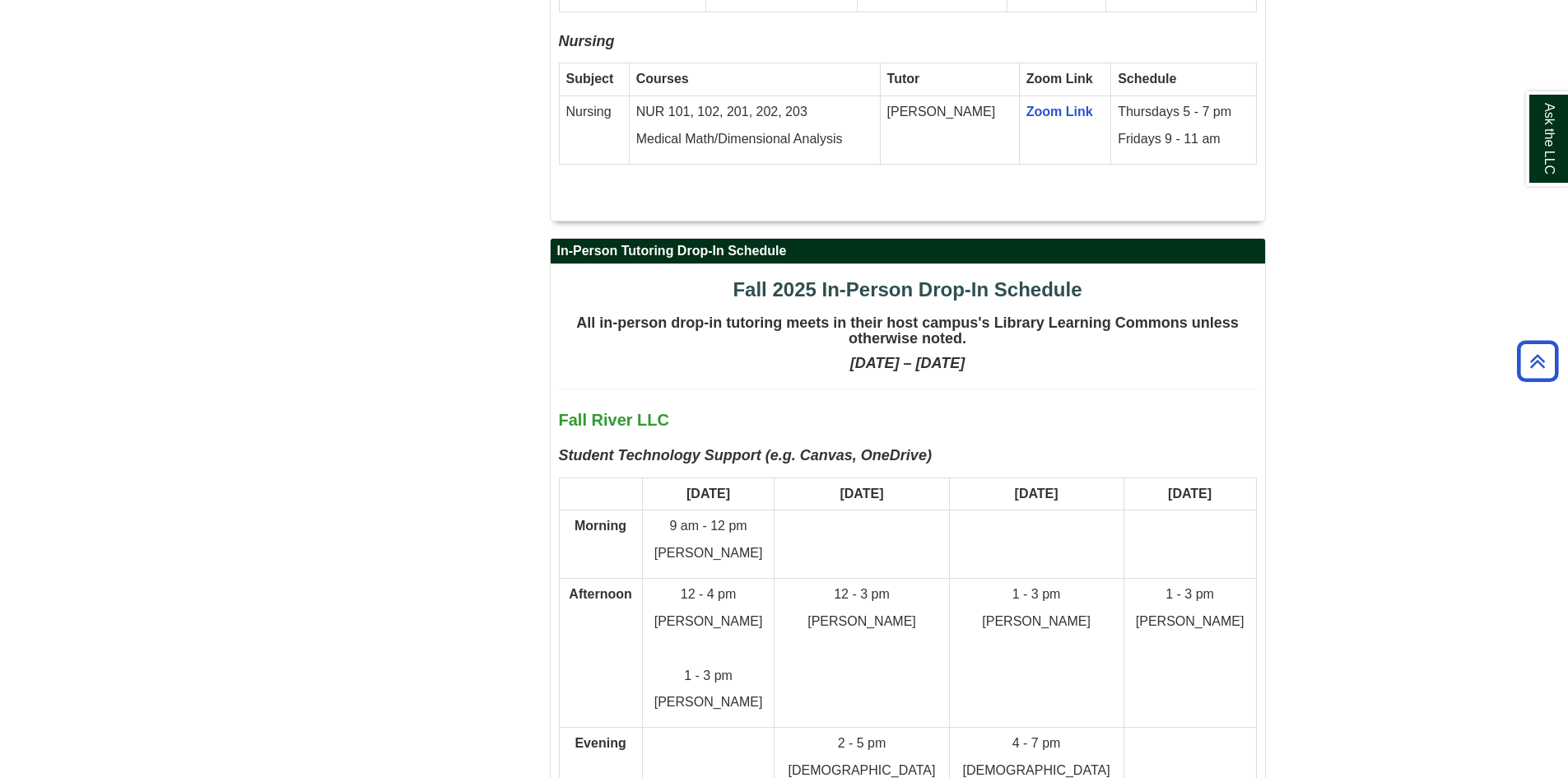
scroll to position [3704, 0]
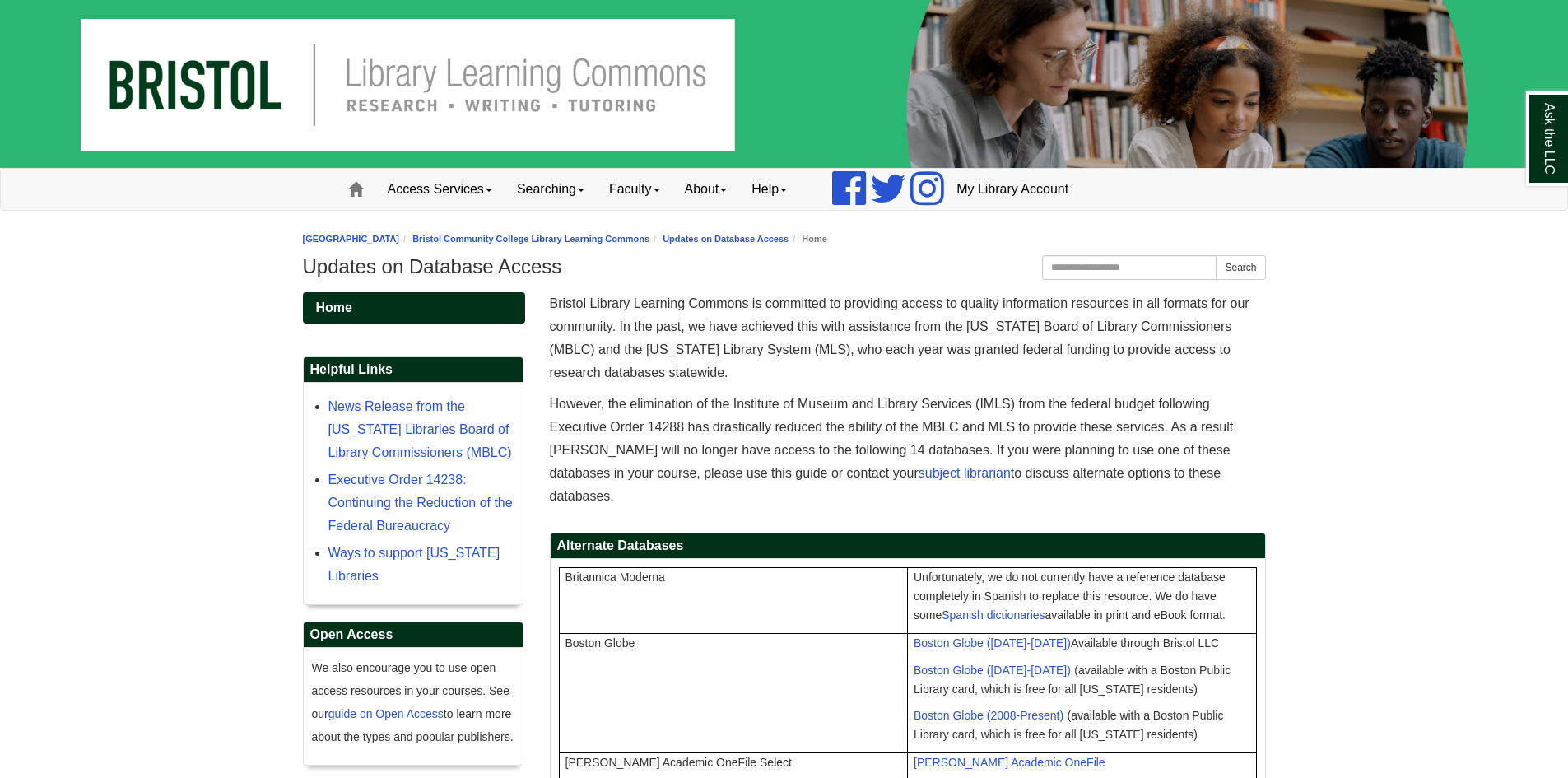
click at [357, 187] on span at bounding box center [355, 189] width 15 height 15
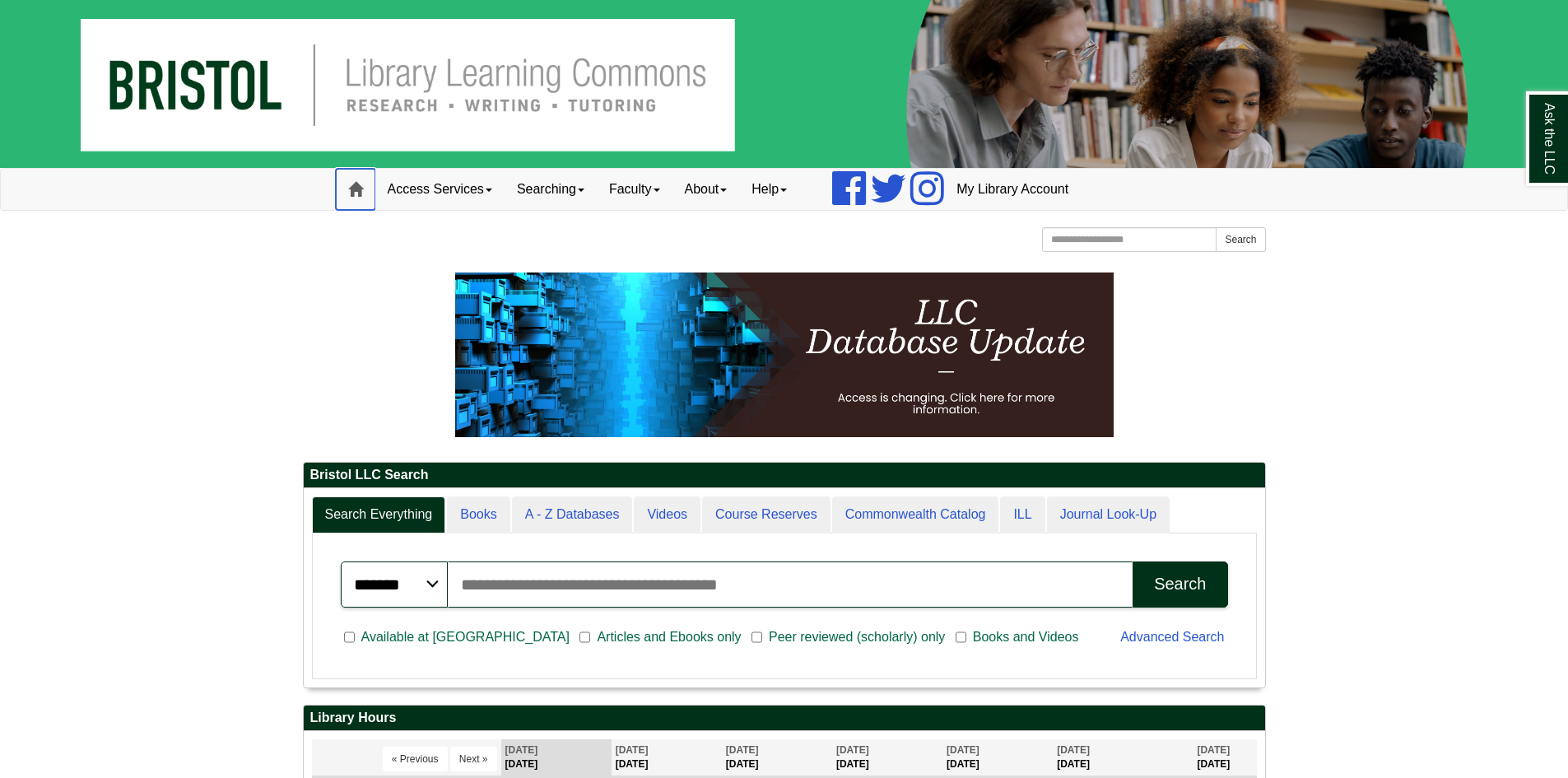
click at [351, 187] on span at bounding box center [355, 189] width 15 height 15
